Goal: Information Seeking & Learning: Learn about a topic

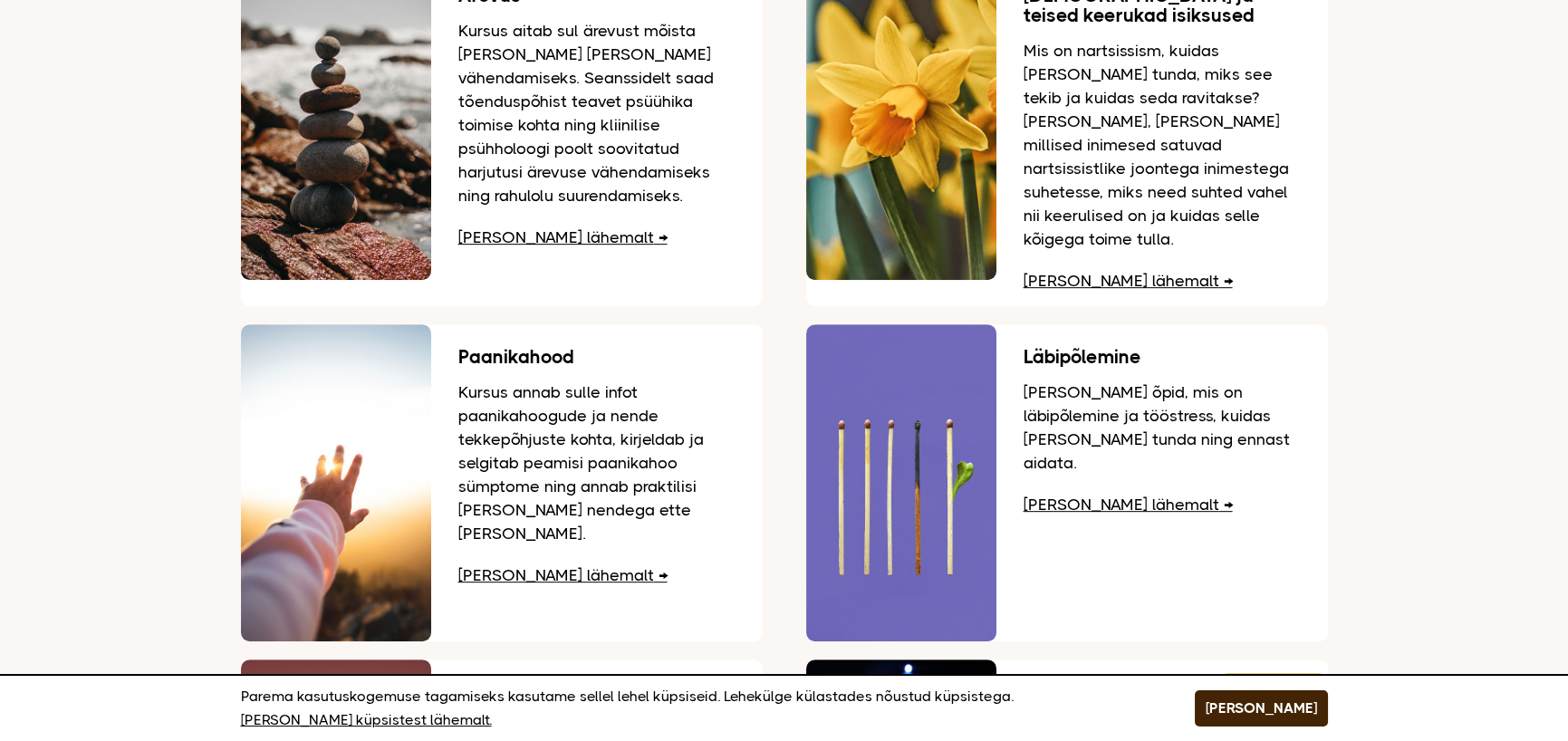
scroll to position [2247, 0]
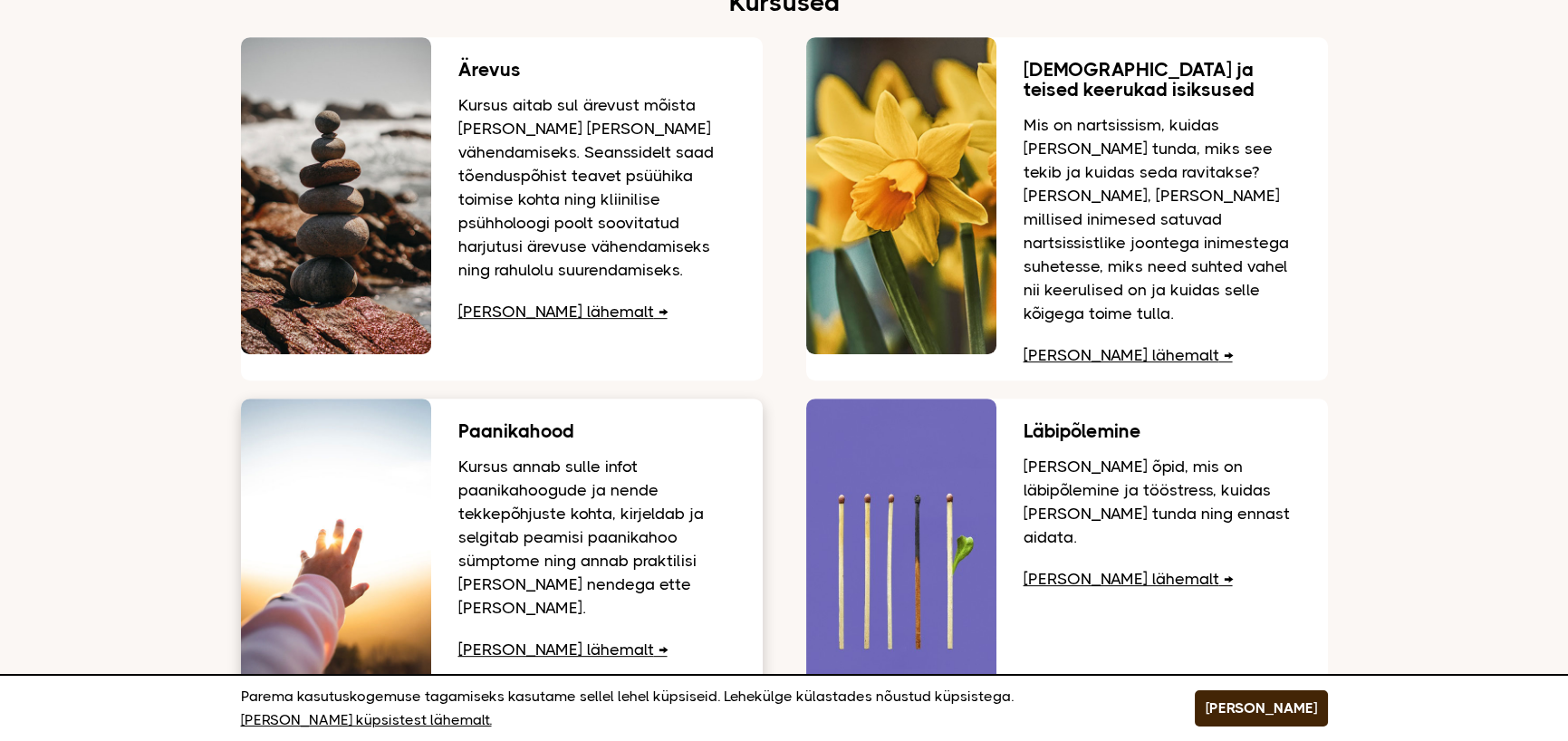
click at [551, 641] on link "Loe lähemalt" at bounding box center [562, 650] width 209 height 18
click at [521, 193] on p "Kursus aitab sul ärevust mõista ja leida viise selle vähendamiseks. Seanssidelt…" at bounding box center [597, 187] width 277 height 188
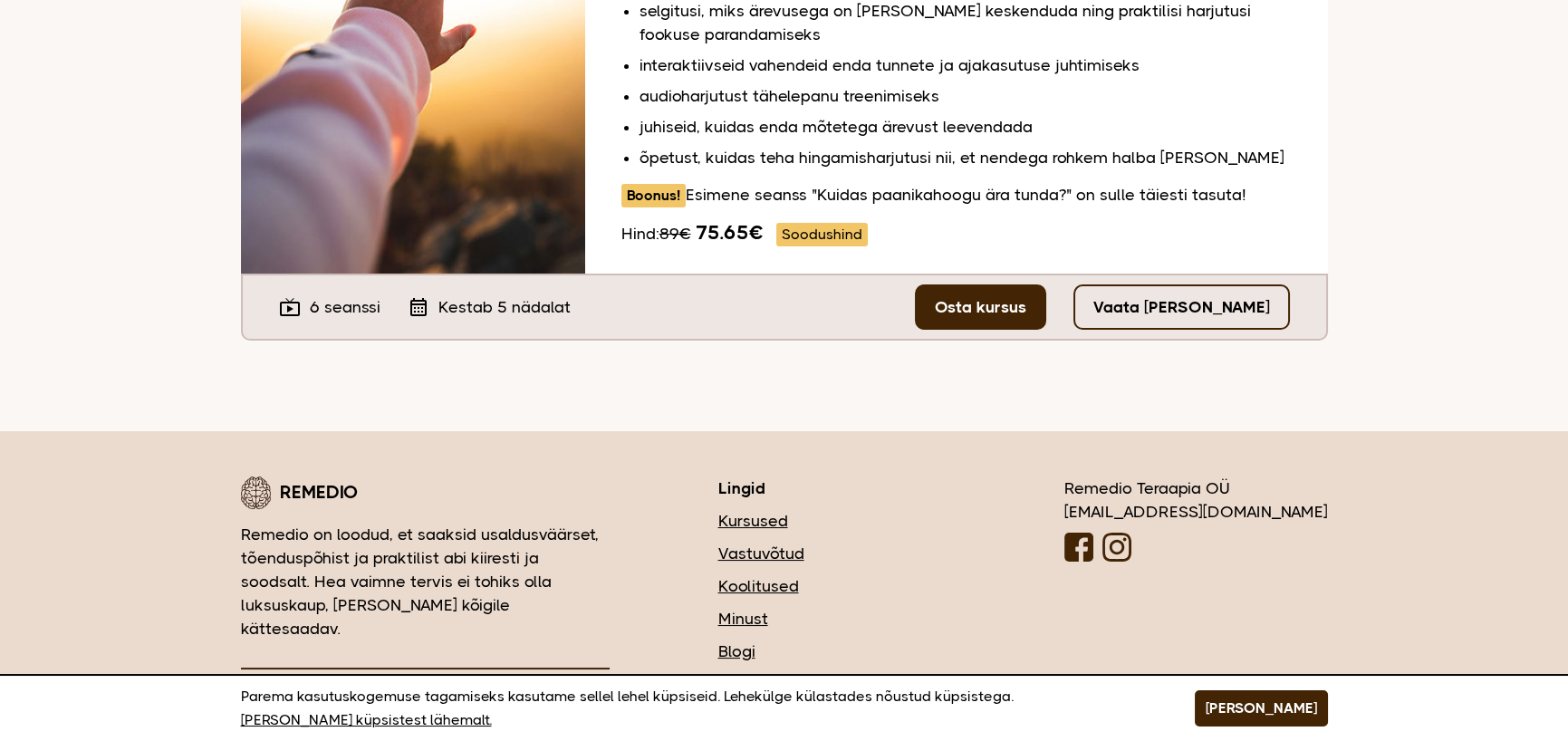
scroll to position [471, 0]
